Goal: Browse casually: Explore the website without a specific task or goal

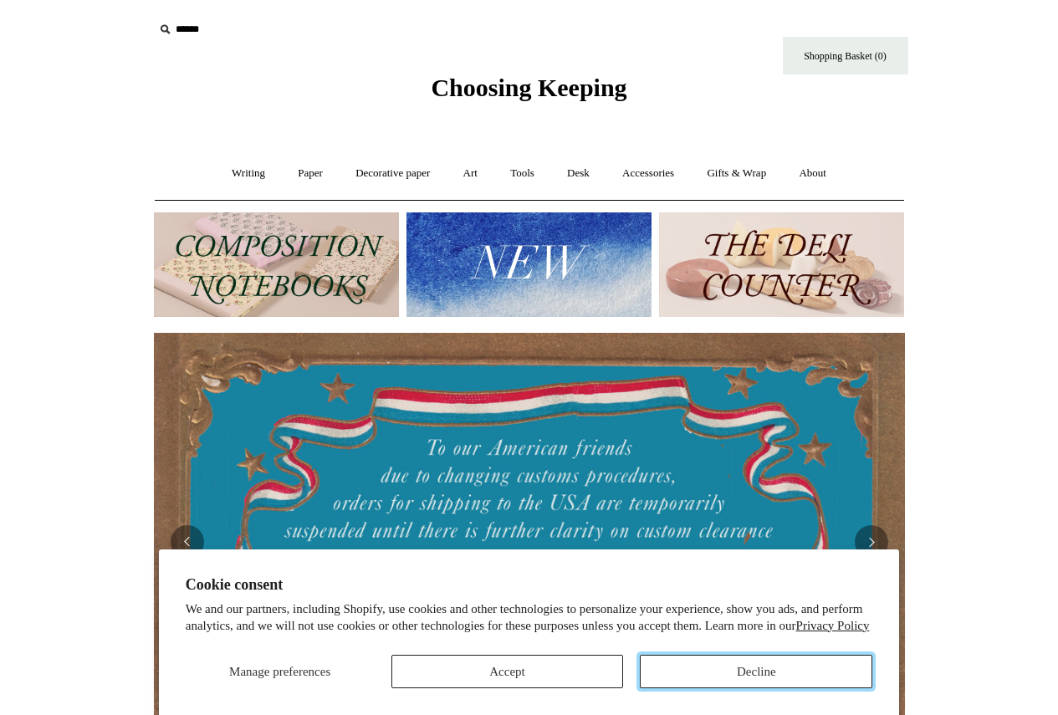
click at [718, 665] on button "Decline" at bounding box center [756, 671] width 232 height 33
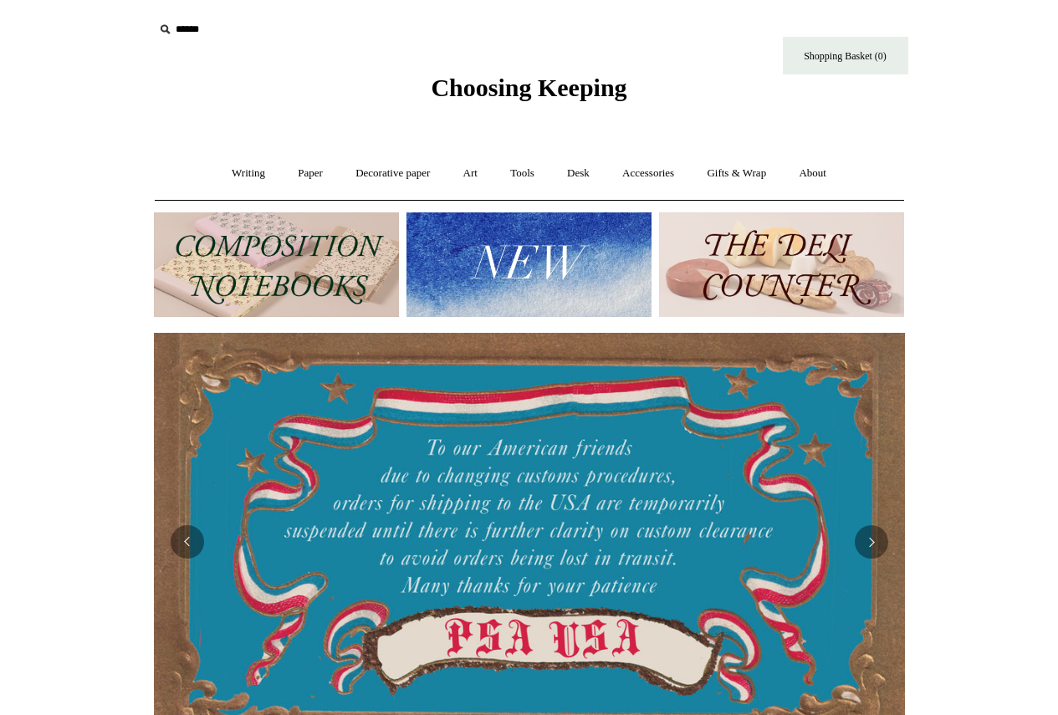
click at [739, 282] on img at bounding box center [781, 264] width 245 height 105
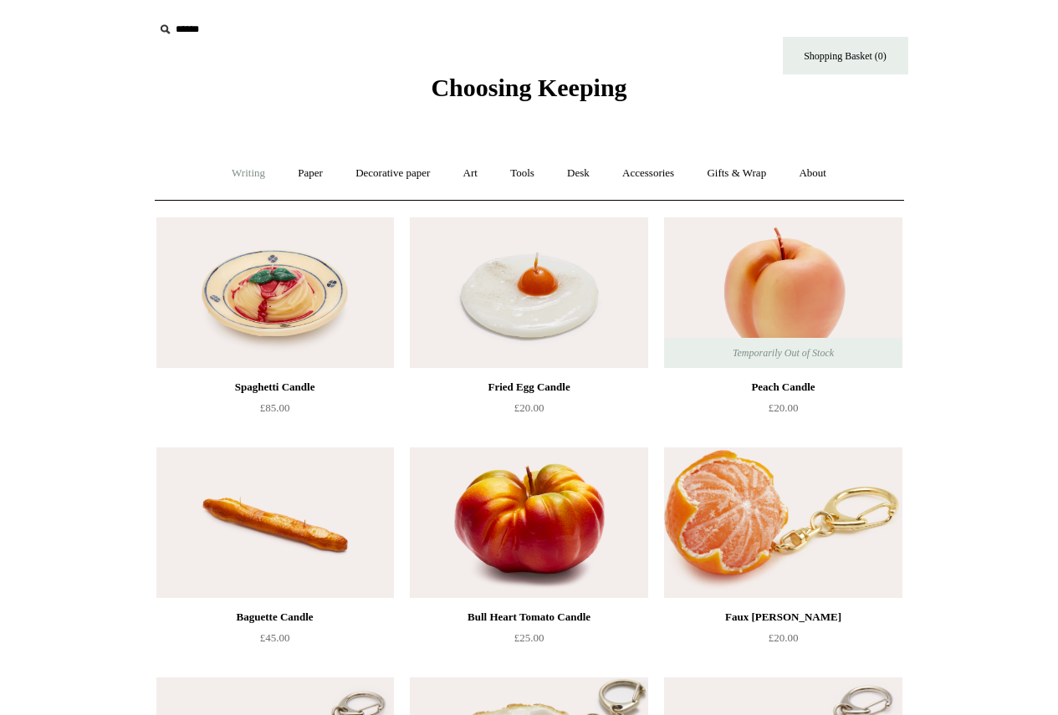
click at [254, 168] on link "Writing +" at bounding box center [249, 173] width 64 height 44
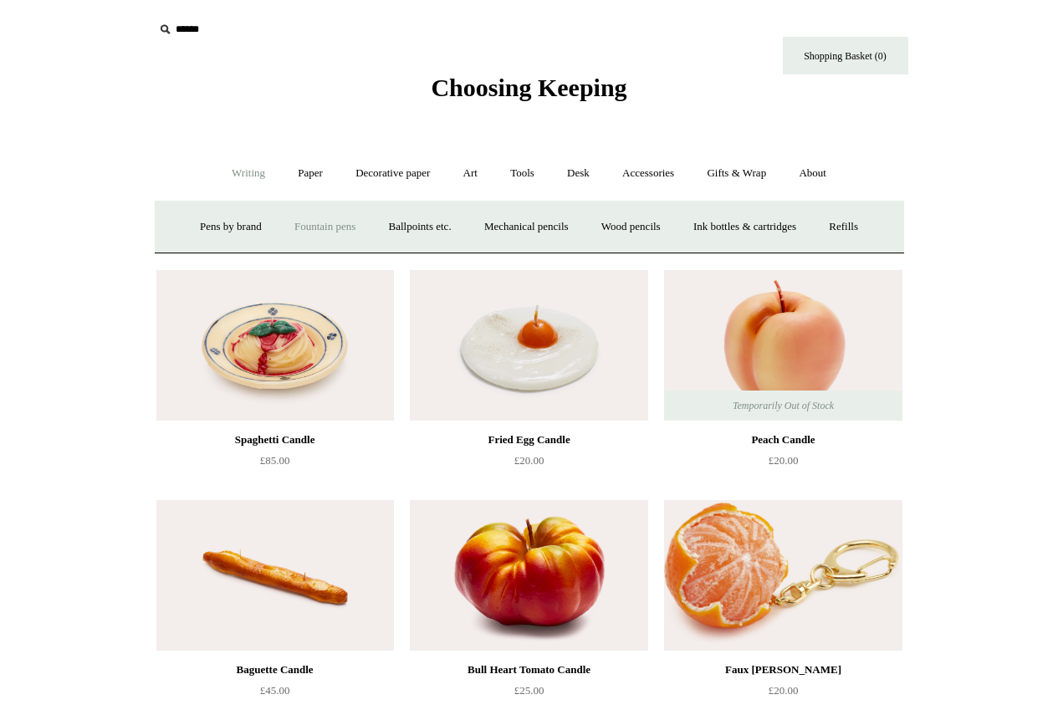
click at [327, 222] on link "Fountain pens +" at bounding box center [324, 227] width 91 height 44
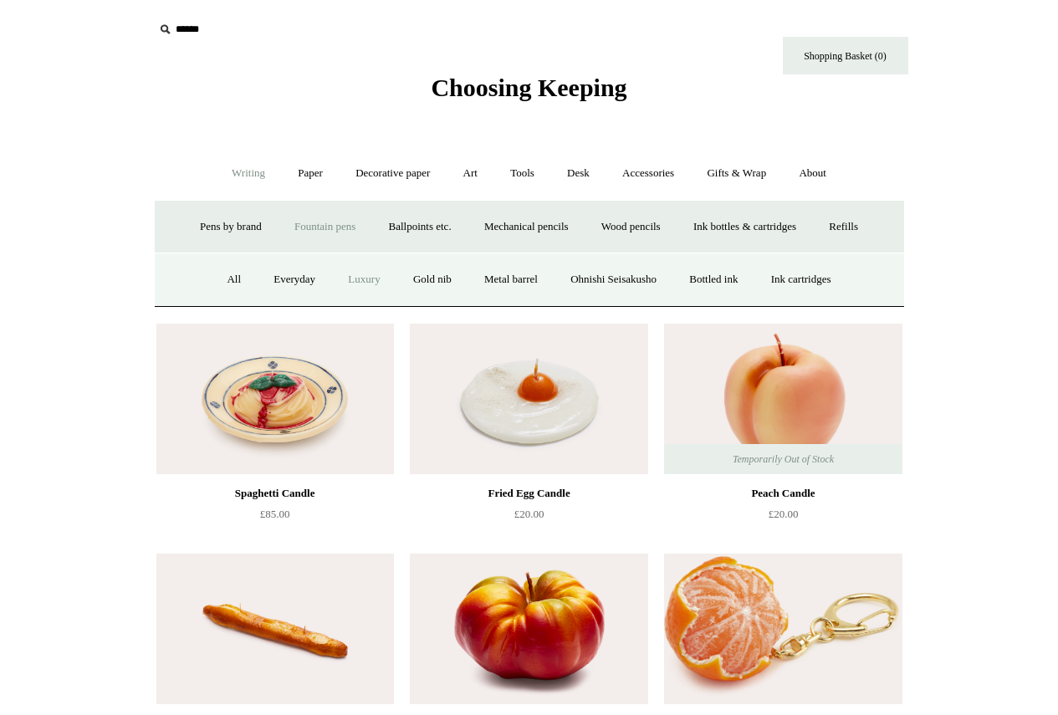
click at [363, 289] on link "Luxury" at bounding box center [364, 280] width 62 height 44
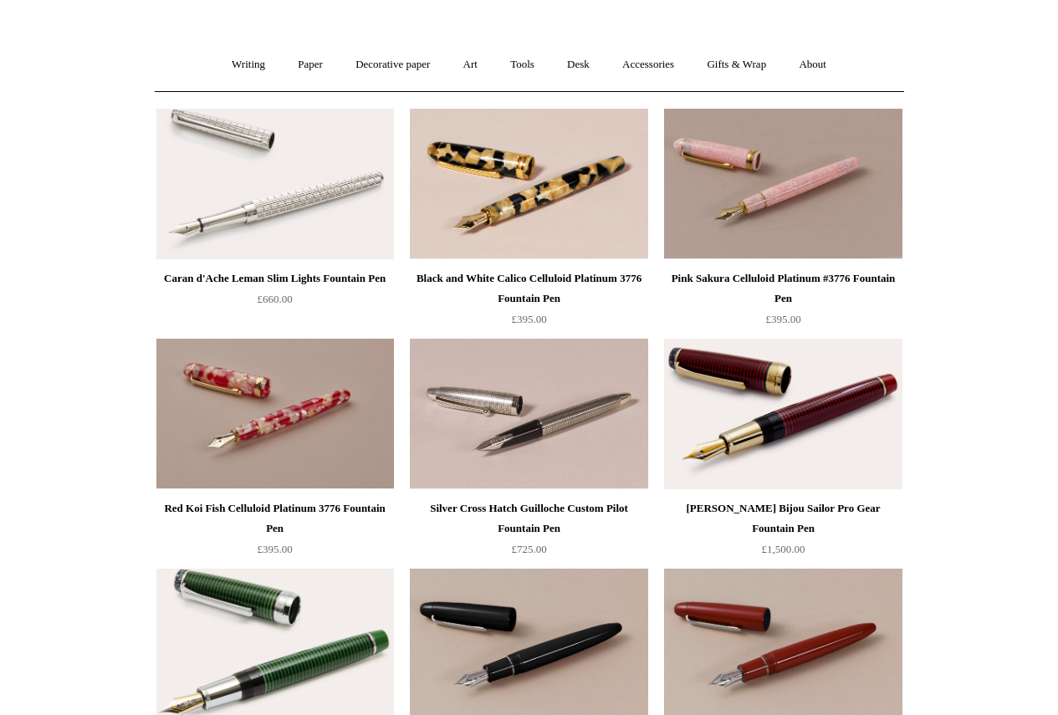
scroll to position [84, 0]
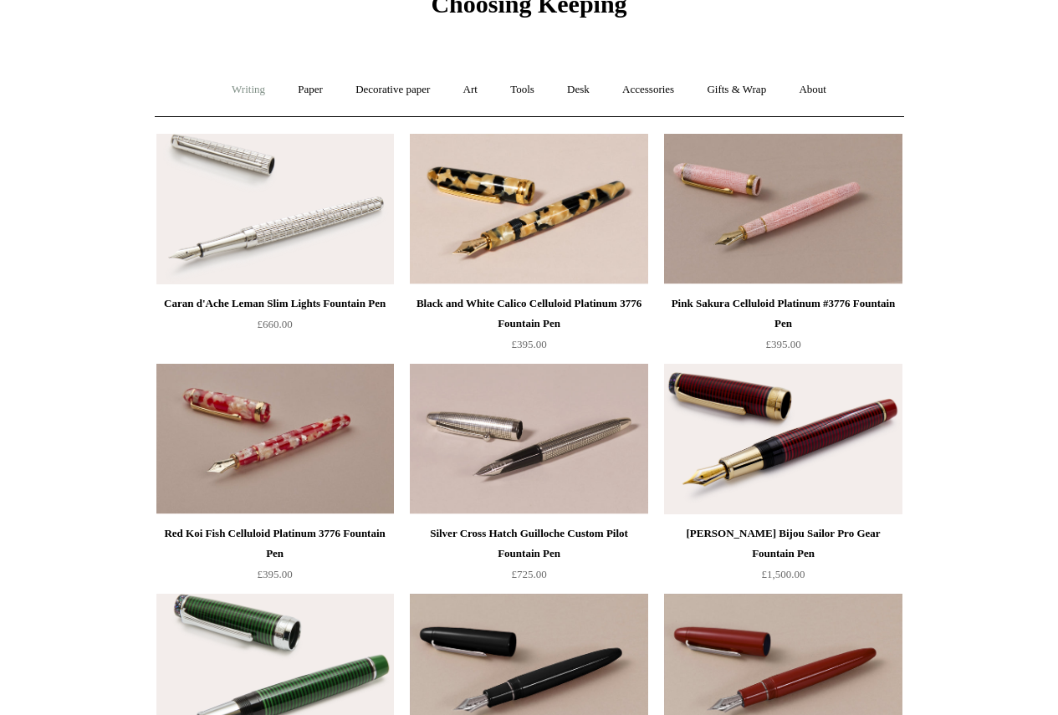
click at [248, 93] on link "Writing +" at bounding box center [249, 90] width 64 height 44
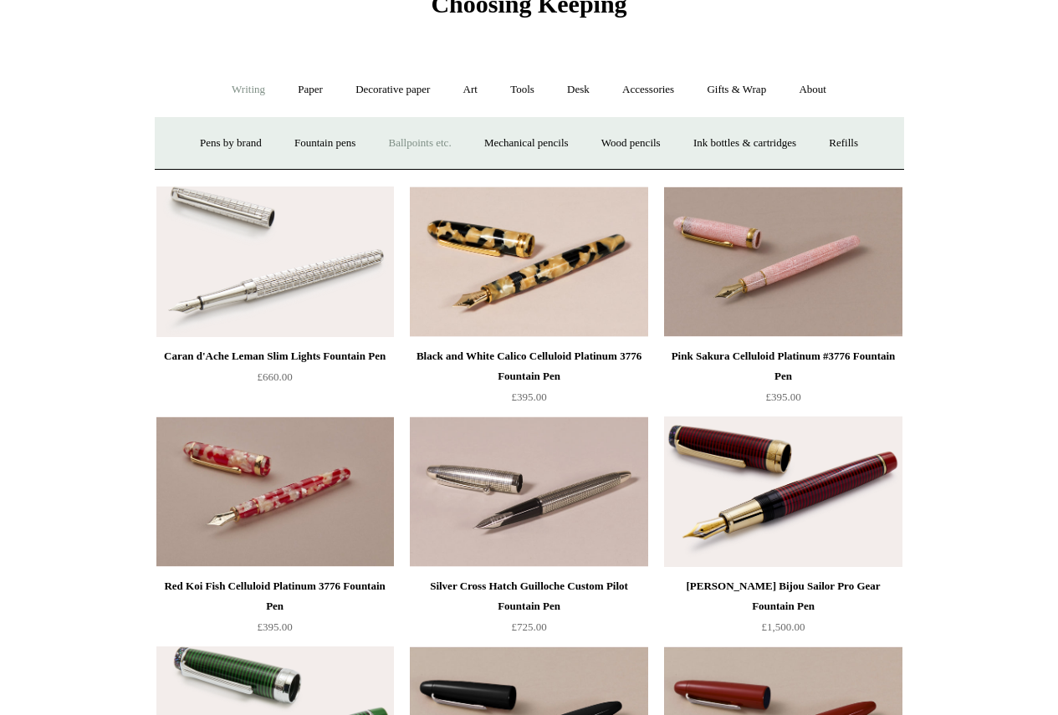
click at [414, 150] on link "Ballpoints etc. +" at bounding box center [420, 143] width 93 height 44
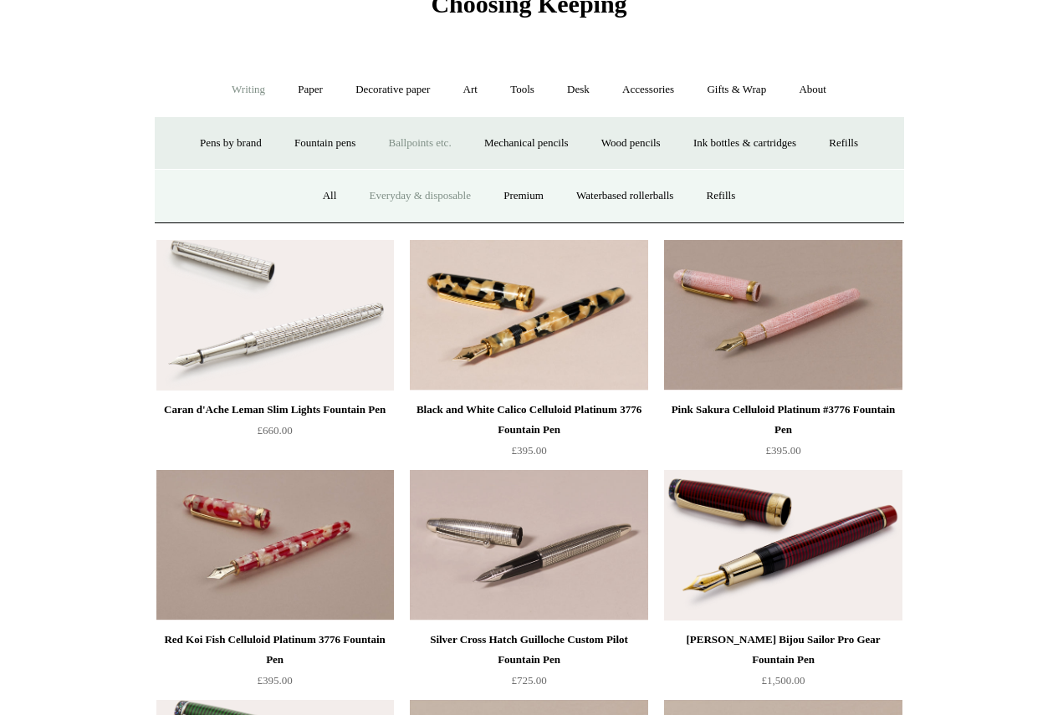
click at [398, 193] on link "Everyday & disposable" at bounding box center [420, 196] width 131 height 44
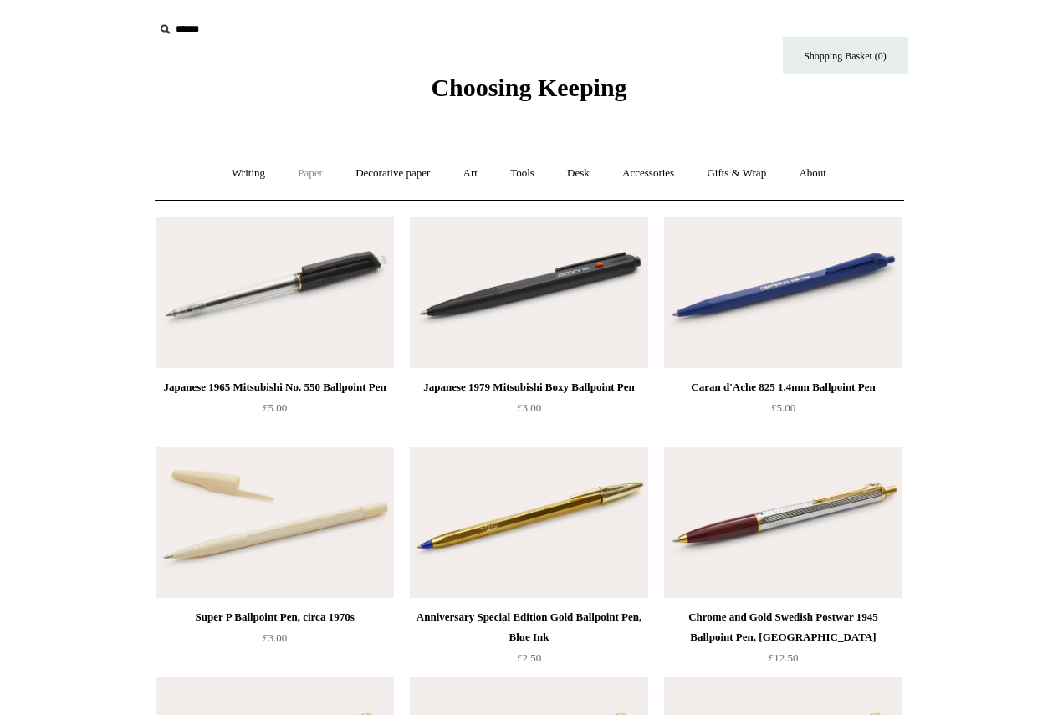
click at [310, 179] on link "Paper +" at bounding box center [310, 173] width 55 height 44
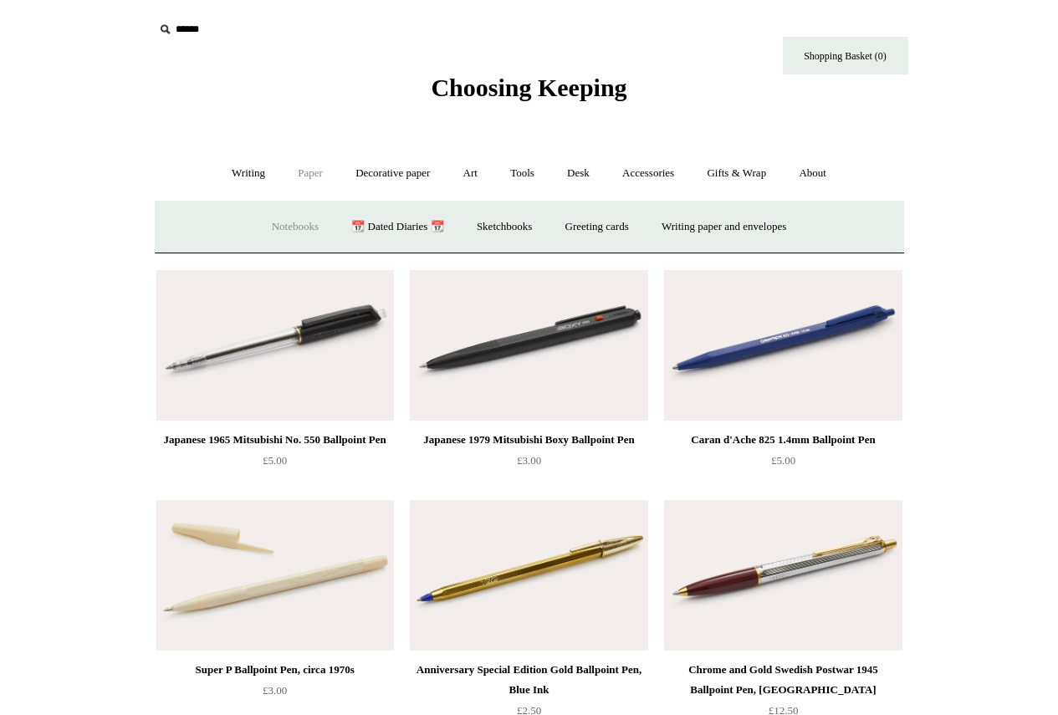
click at [300, 217] on link "Notebooks +" at bounding box center [295, 227] width 77 height 44
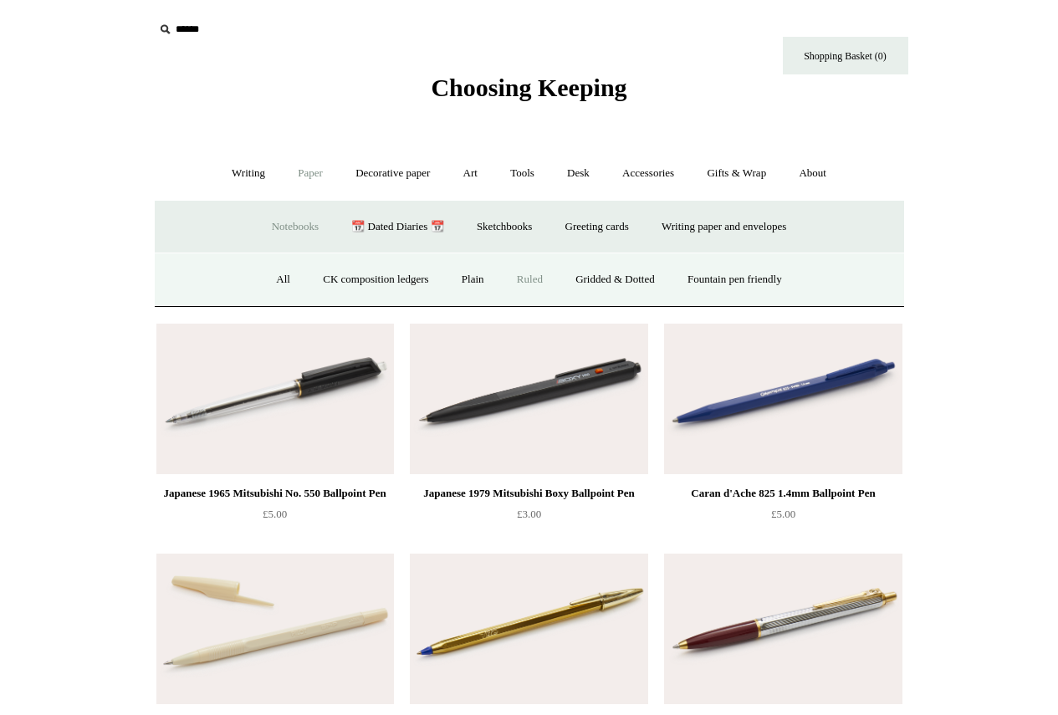
click at [509, 281] on link "Ruled" at bounding box center [530, 280] width 56 height 44
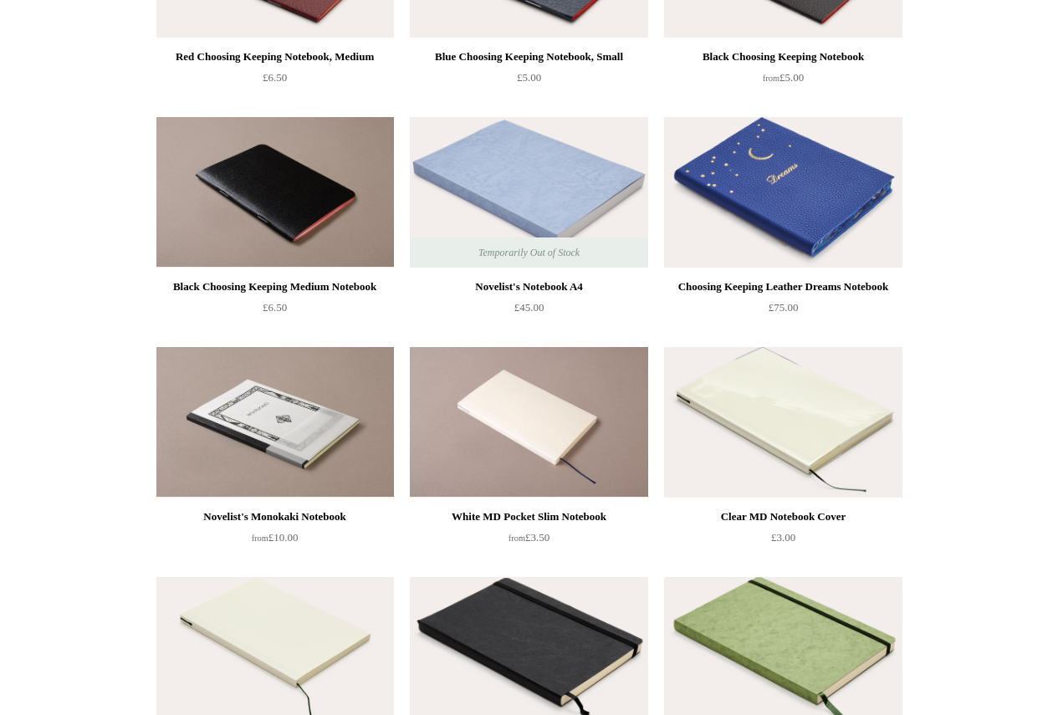
scroll to position [585, 0]
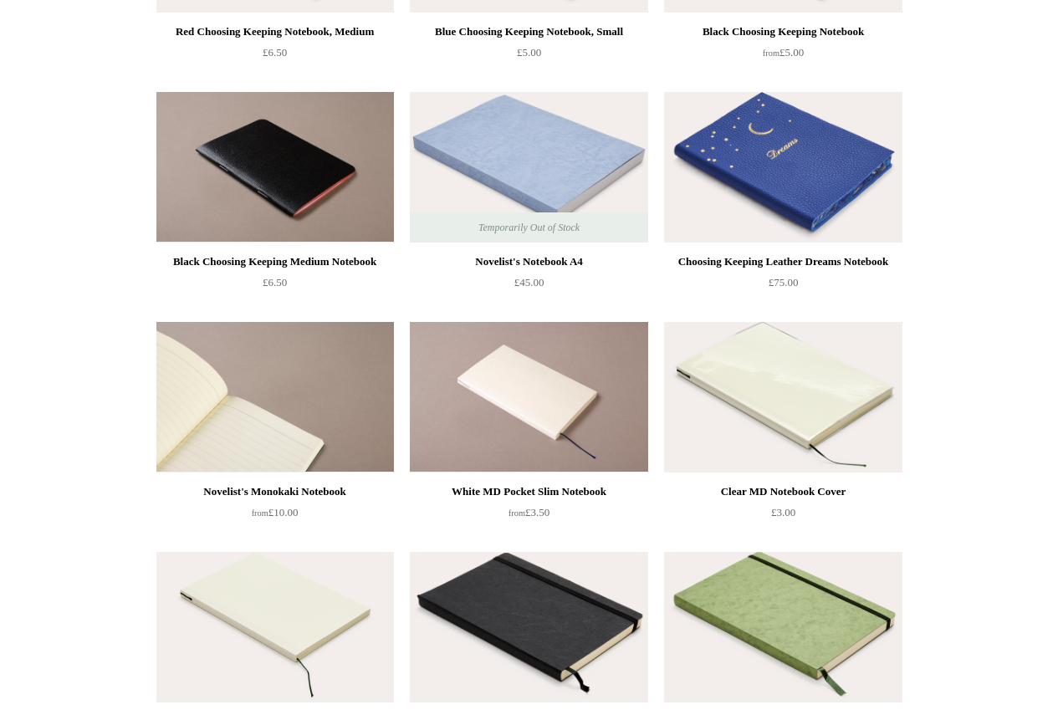
click at [222, 395] on img at bounding box center [275, 397] width 238 height 151
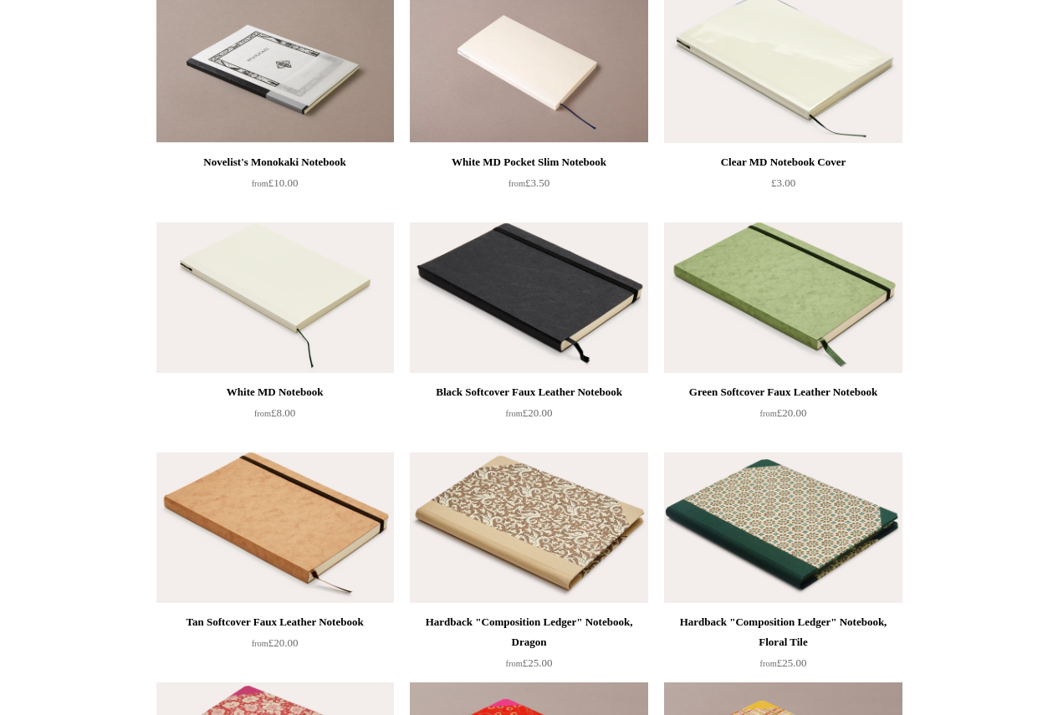
scroll to position [1087, 0]
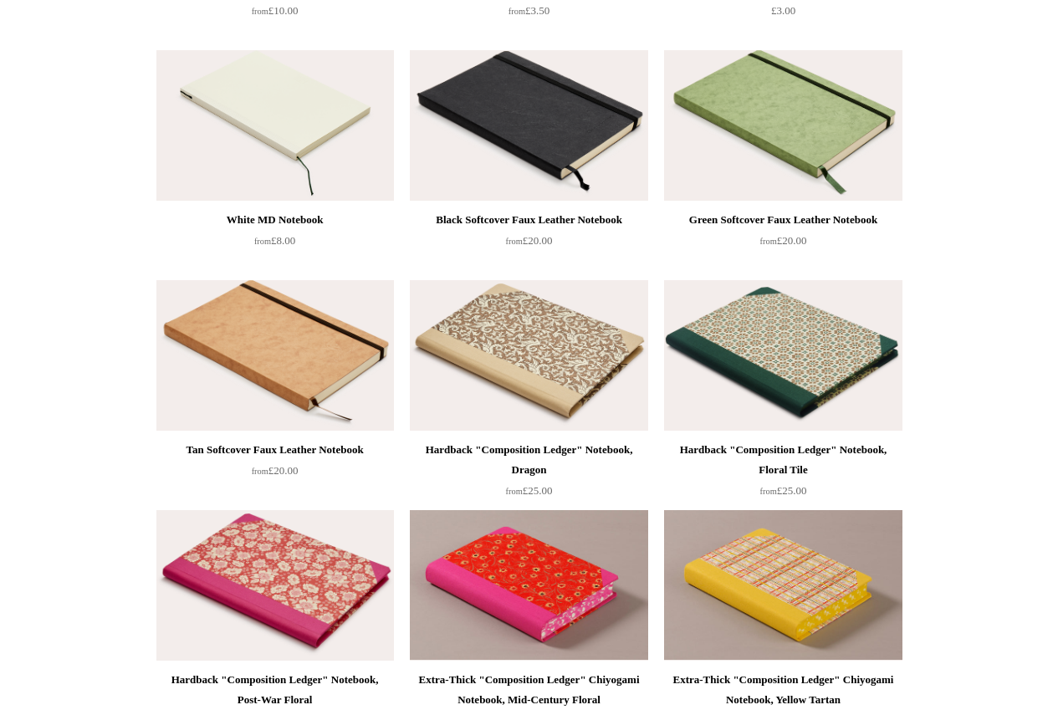
click at [798, 340] on img at bounding box center [783, 355] width 238 height 151
click at [568, 385] on img at bounding box center [529, 355] width 238 height 151
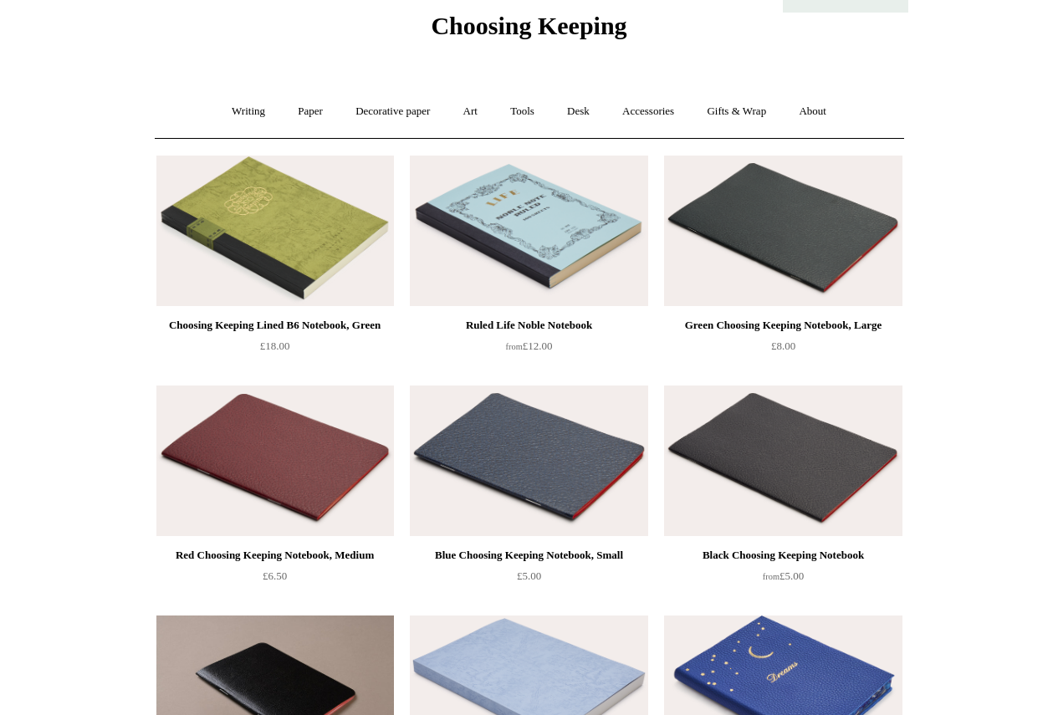
scroll to position [0, 0]
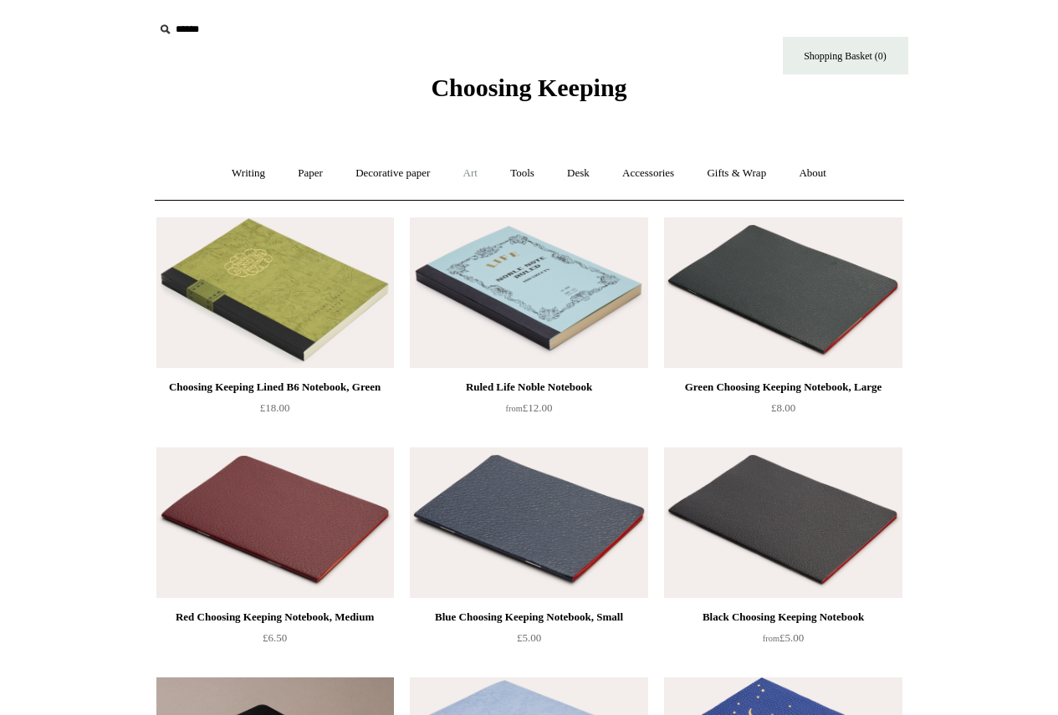
click at [473, 175] on link "Art +" at bounding box center [470, 173] width 44 height 44
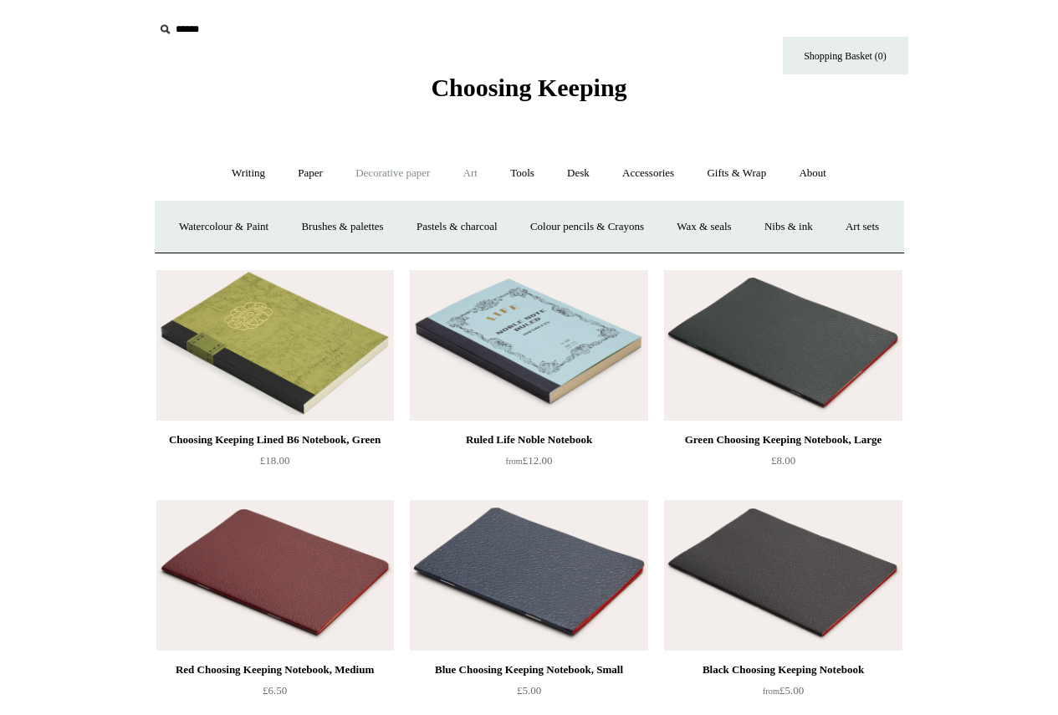
click at [381, 171] on link "Decorative paper +" at bounding box center [392, 173] width 105 height 44
click at [250, 174] on link "Writing +" at bounding box center [249, 173] width 64 height 44
click at [430, 227] on link "Ballpoints etc. +" at bounding box center [420, 227] width 93 height 44
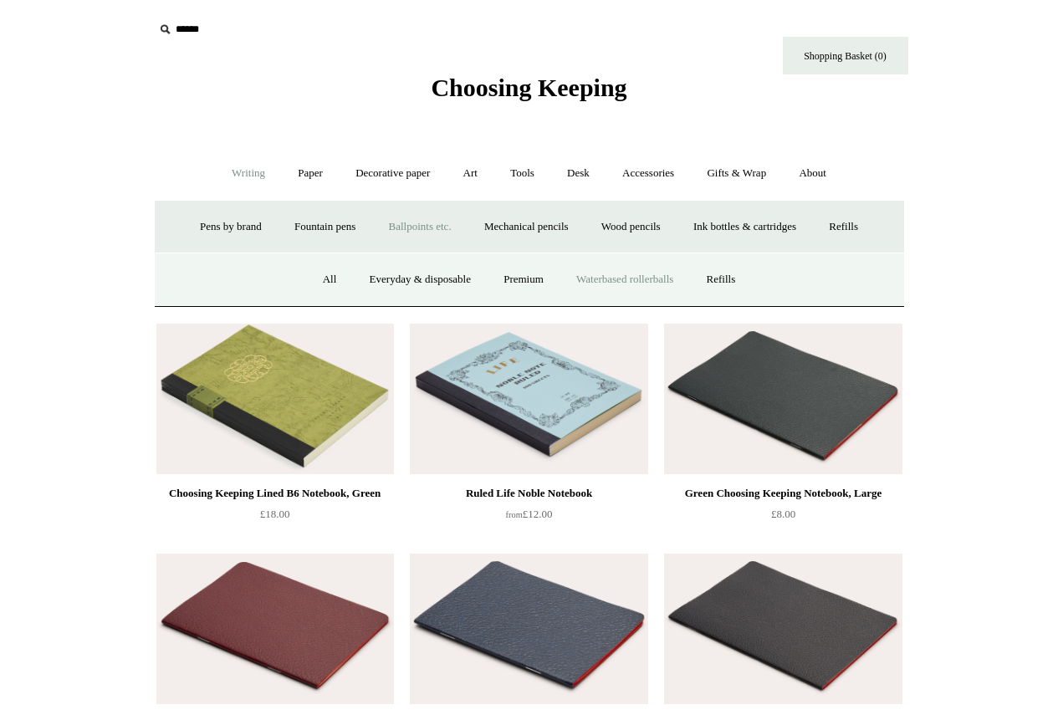
click at [608, 281] on link "Waterbased rollerballs" at bounding box center [624, 280] width 127 height 44
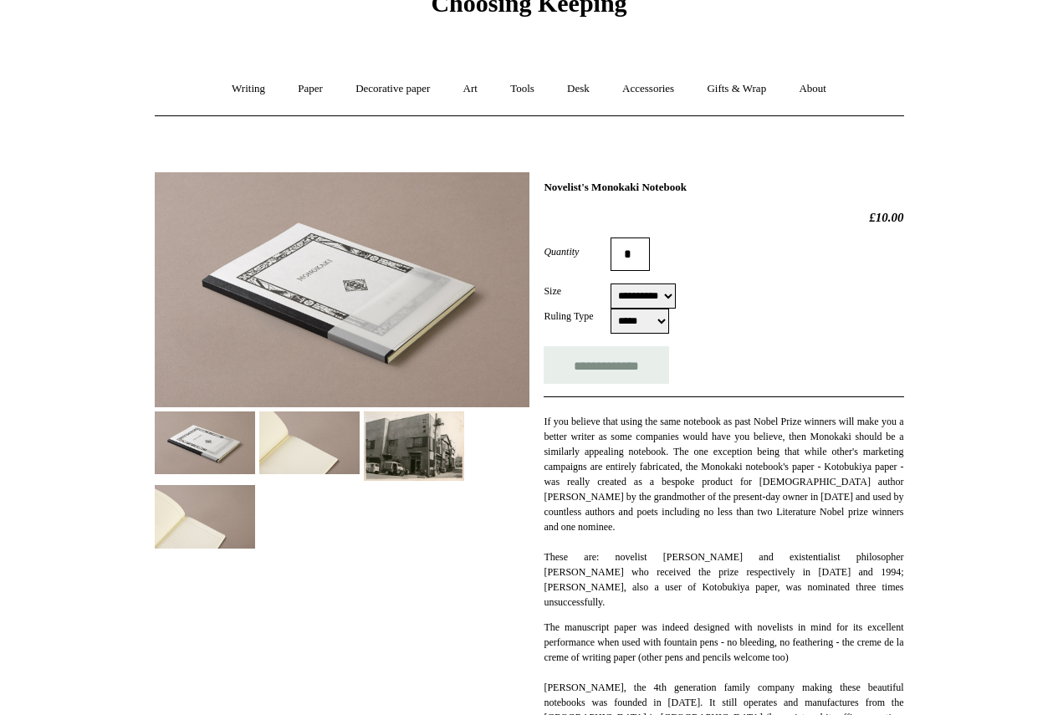
scroll to position [251, 0]
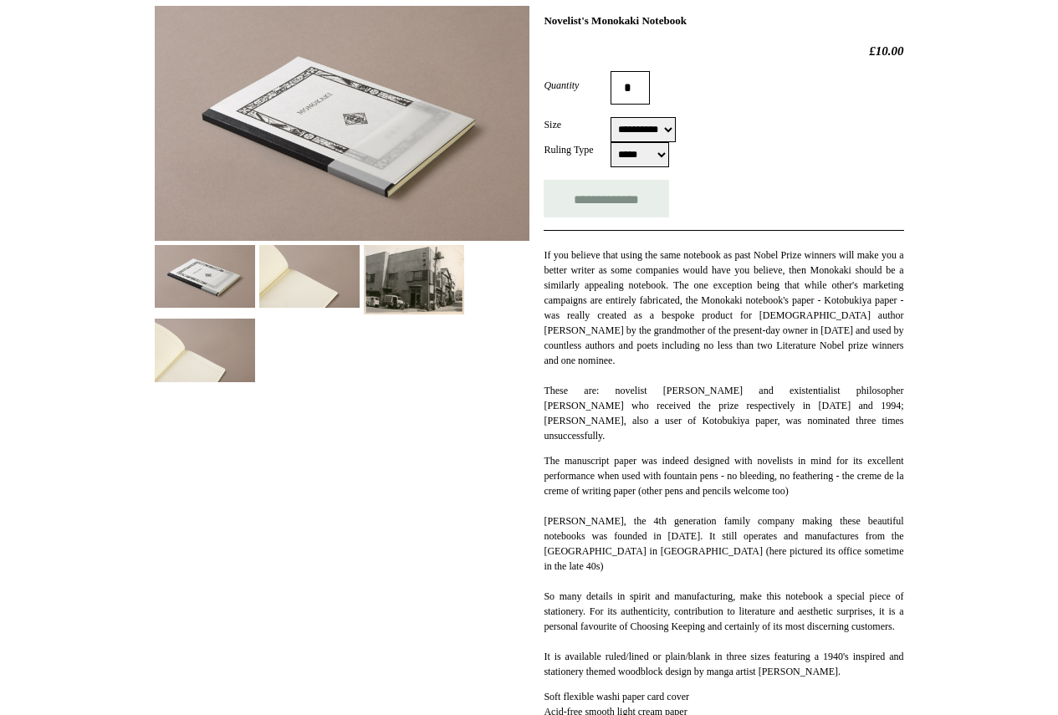
click at [319, 270] on img at bounding box center [309, 276] width 100 height 63
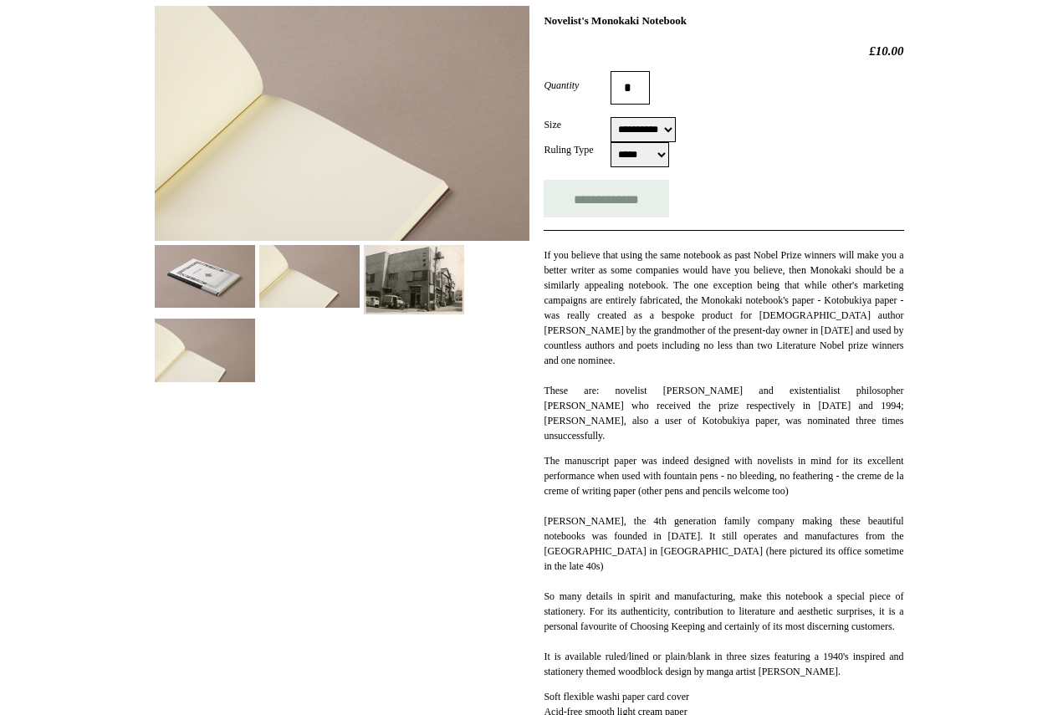
click at [211, 102] on img at bounding box center [342, 123] width 375 height 235
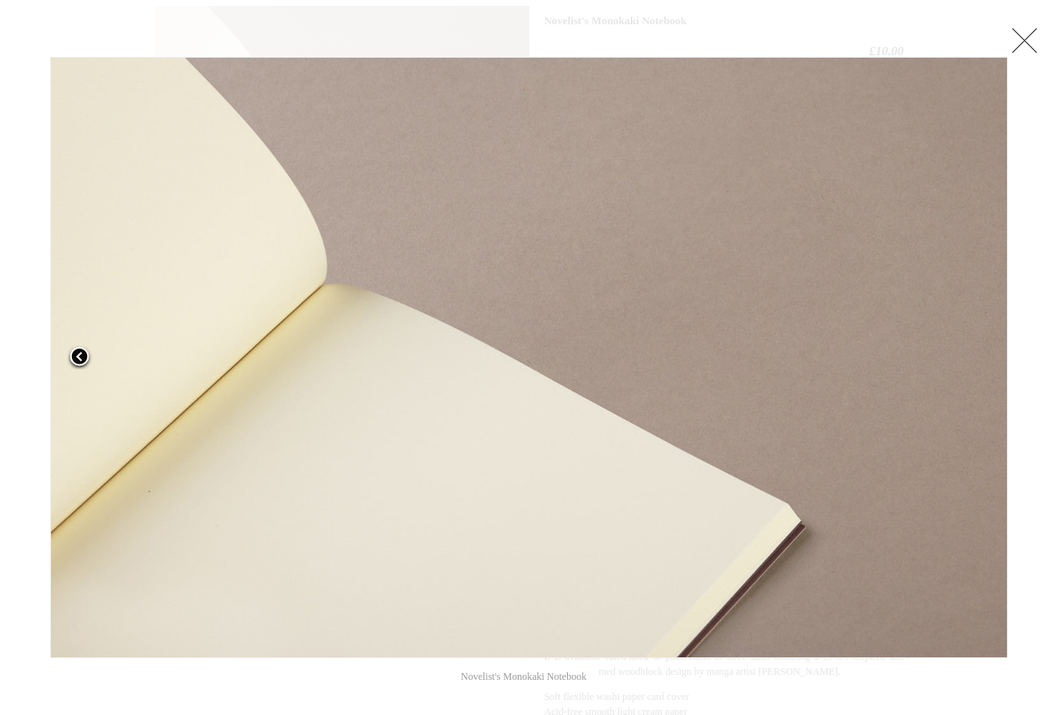
click at [71, 356] on span at bounding box center [79, 357] width 25 height 25
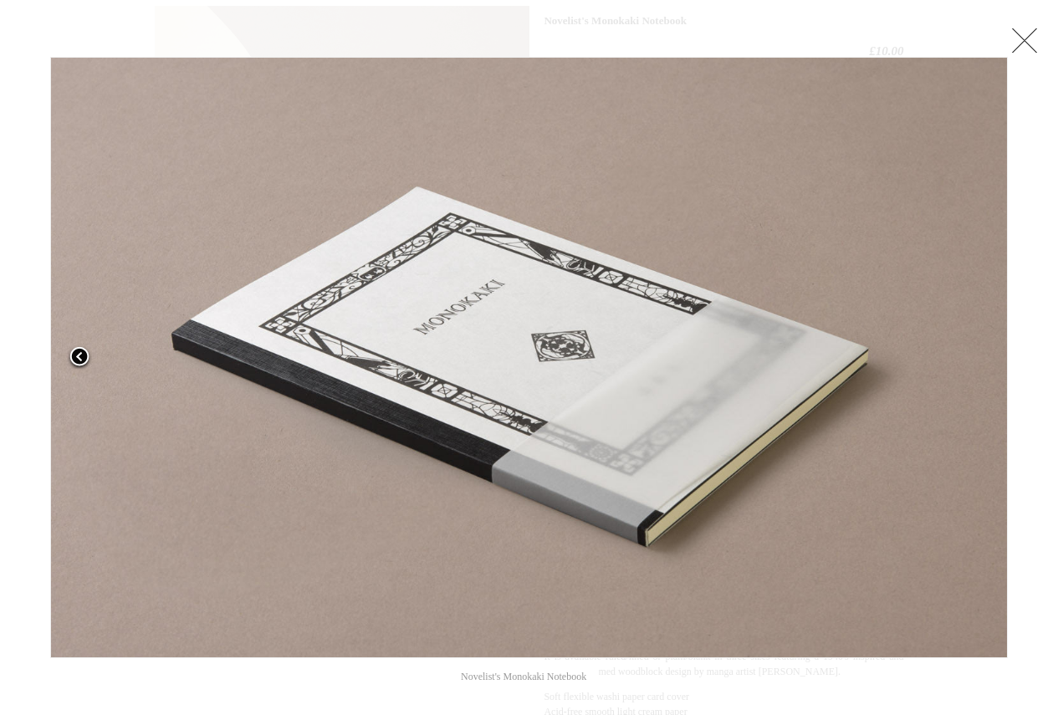
click at [71, 356] on span at bounding box center [79, 357] width 25 height 25
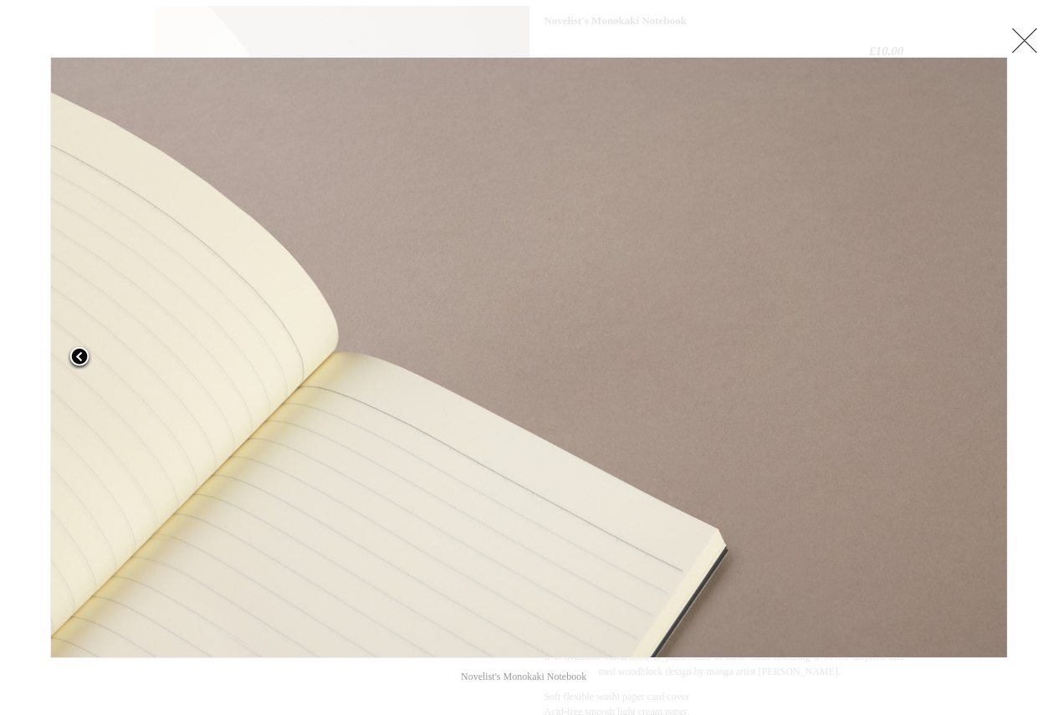
click at [71, 356] on span at bounding box center [79, 357] width 25 height 25
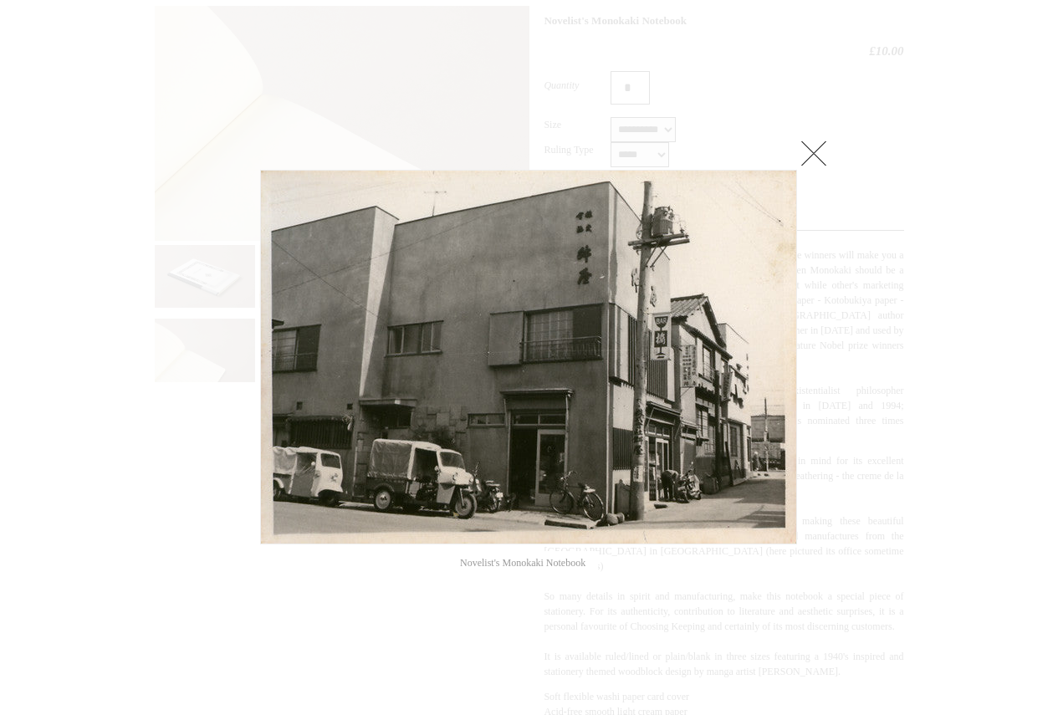
click at [0, 190] on div at bounding box center [529, 570] width 1058 height 1643
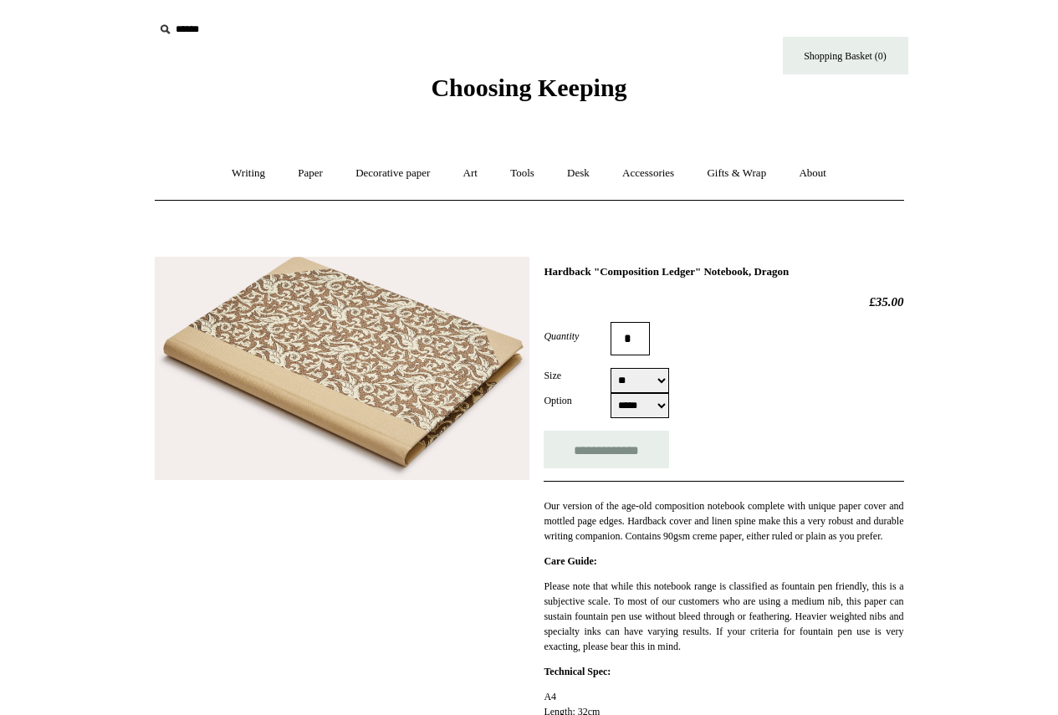
select select "**"
select select "*****"
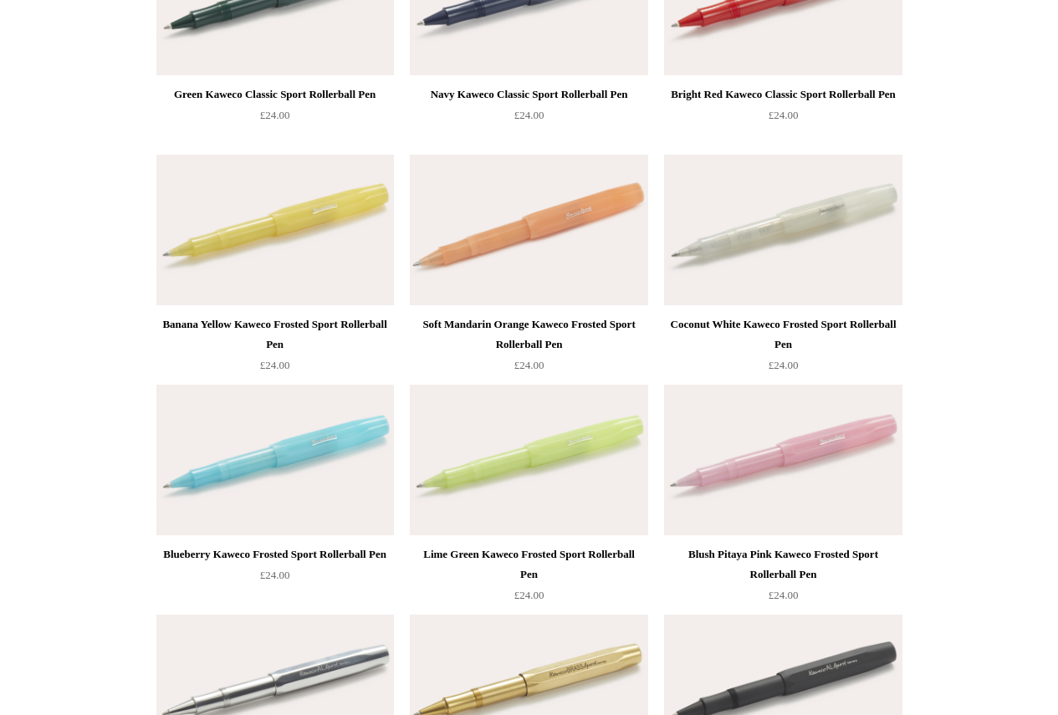
scroll to position [836, 0]
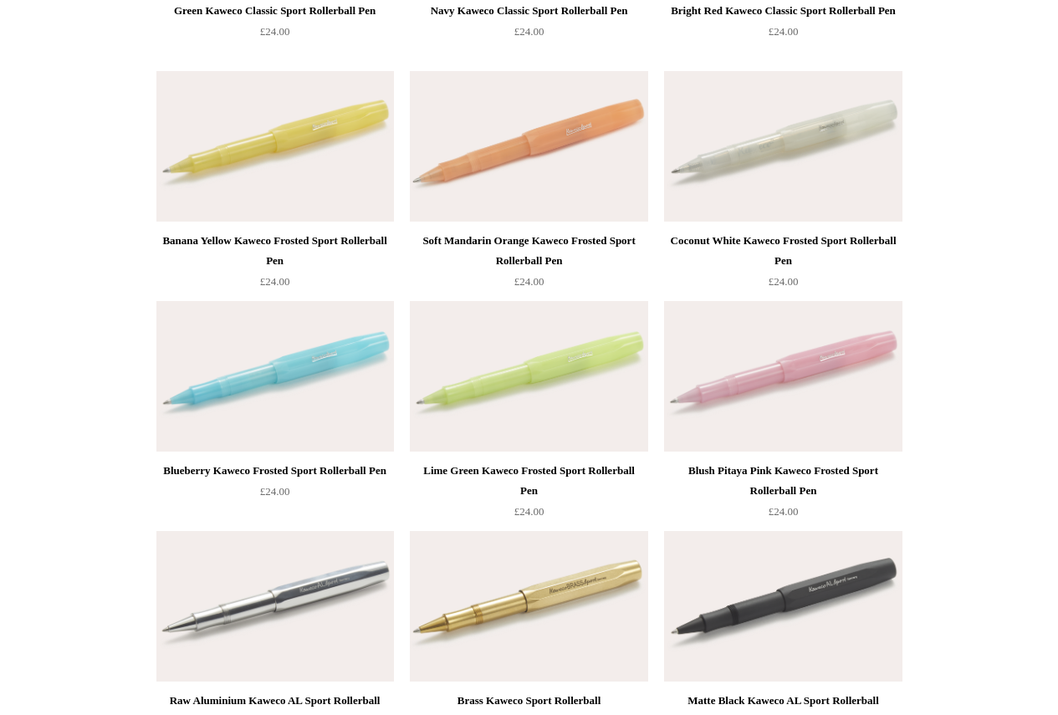
click at [268, 372] on img at bounding box center [275, 376] width 238 height 151
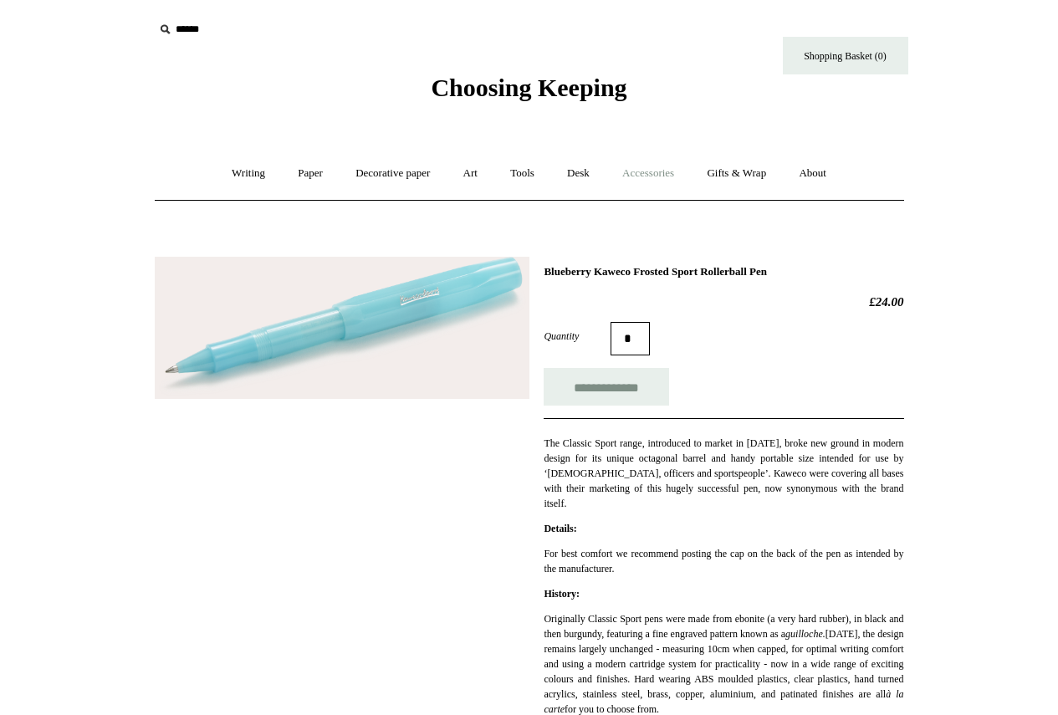
click at [651, 164] on link "Accessories +" at bounding box center [648, 173] width 82 height 44
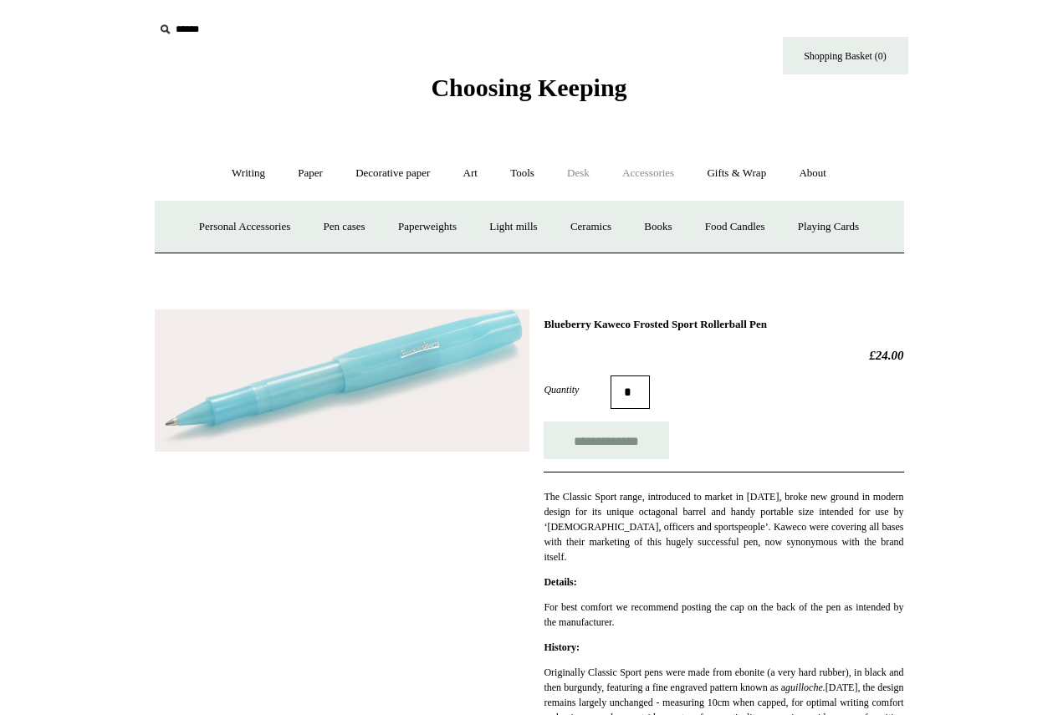
click at [580, 180] on link "Desk +" at bounding box center [578, 173] width 53 height 44
click at [673, 177] on link "Accessories +" at bounding box center [648, 173] width 82 height 44
click at [744, 172] on link "Gifts & Wrap +" at bounding box center [736, 173] width 89 height 44
click at [364, 165] on link "Decorative paper +" at bounding box center [392, 173] width 105 height 44
click at [552, 231] on link "[PERSON_NAME]" at bounding box center [563, 227] width 116 height 44
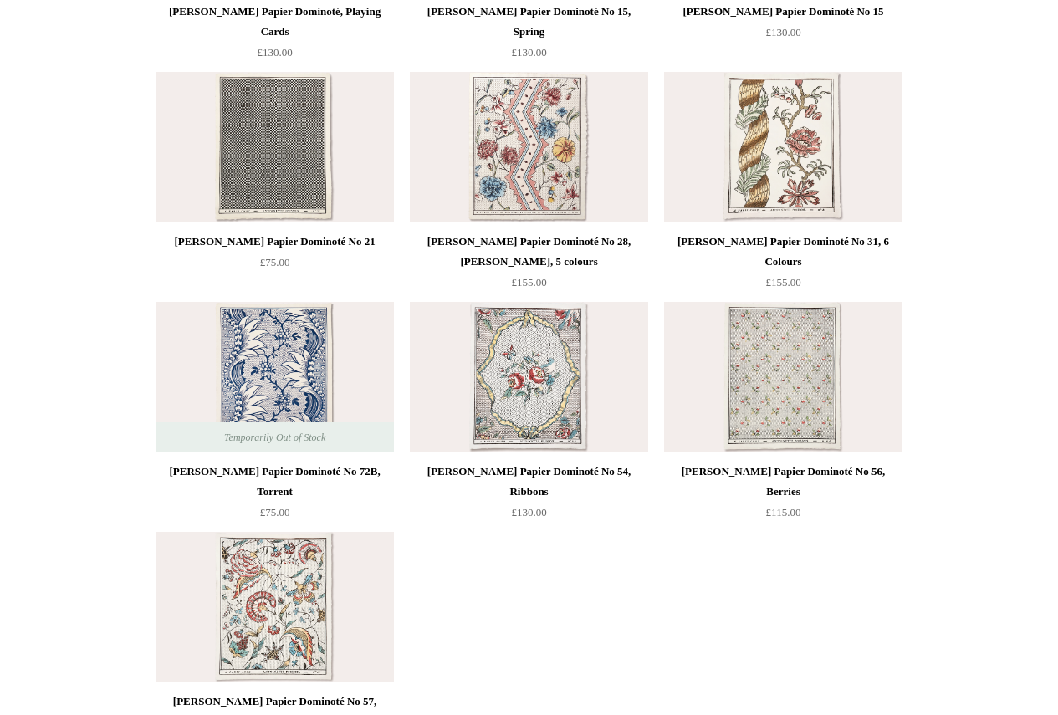
scroll to position [836, 0]
